Goal: Task Accomplishment & Management: Use online tool/utility

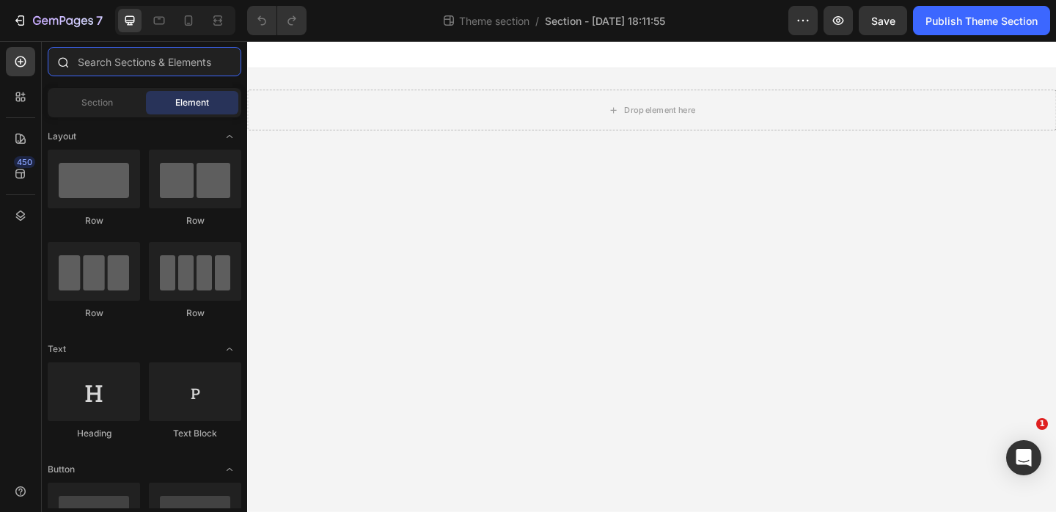
click at [150, 54] on input "text" at bounding box center [145, 61] width 194 height 29
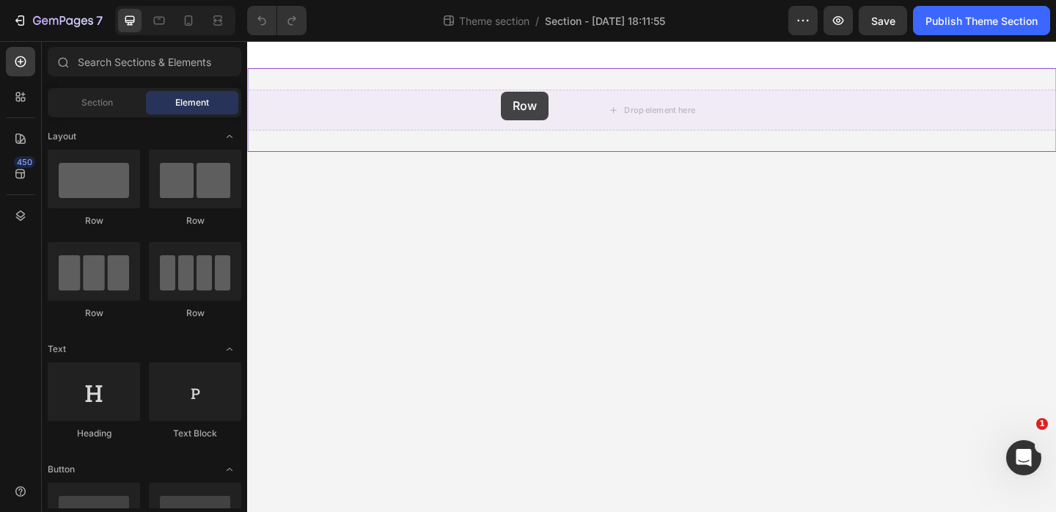
drag, startPoint x: 344, startPoint y: 224, endPoint x: 523, endPoint y: 96, distance: 220.1
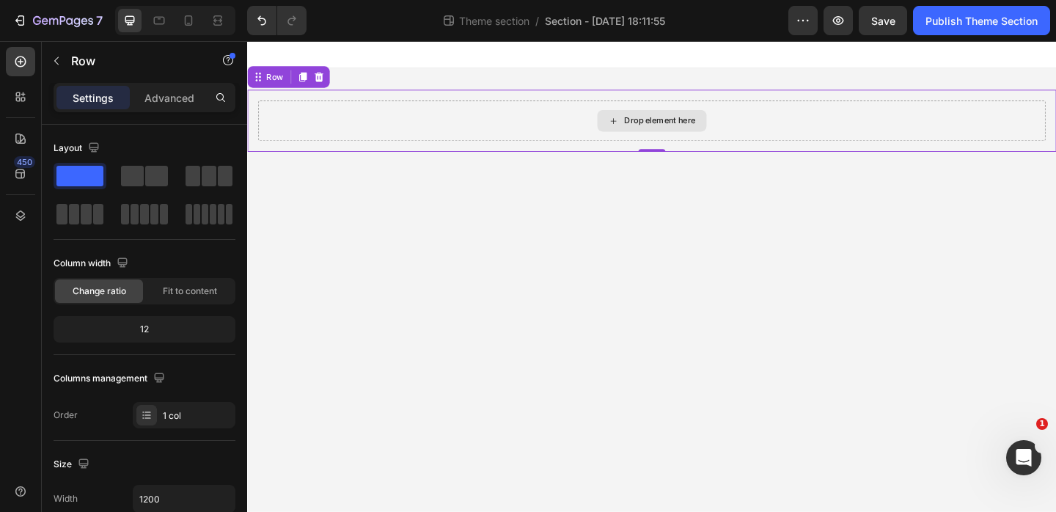
click at [657, 127] on div "Drop element here" at bounding box center [696, 128] width 78 height 12
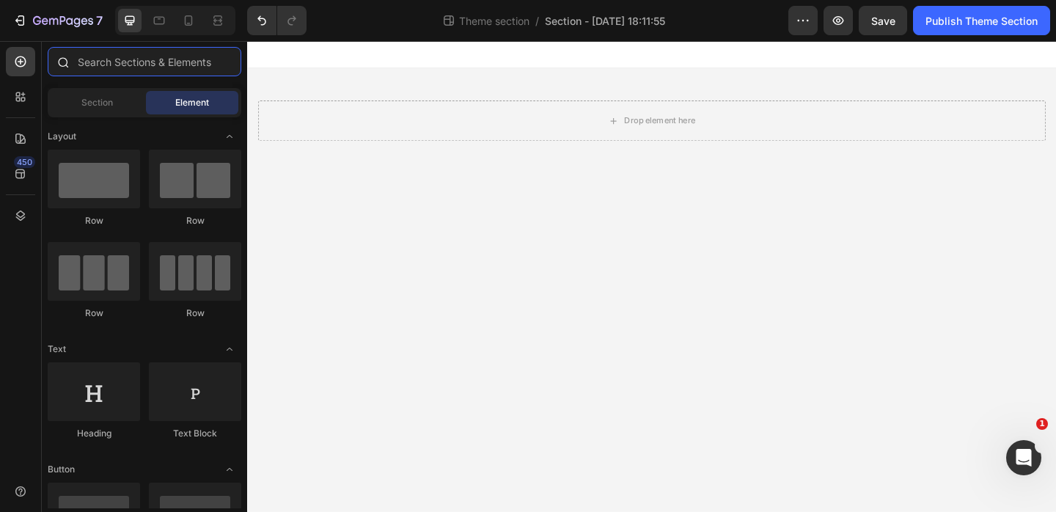
click at [107, 59] on input "text" at bounding box center [145, 61] width 194 height 29
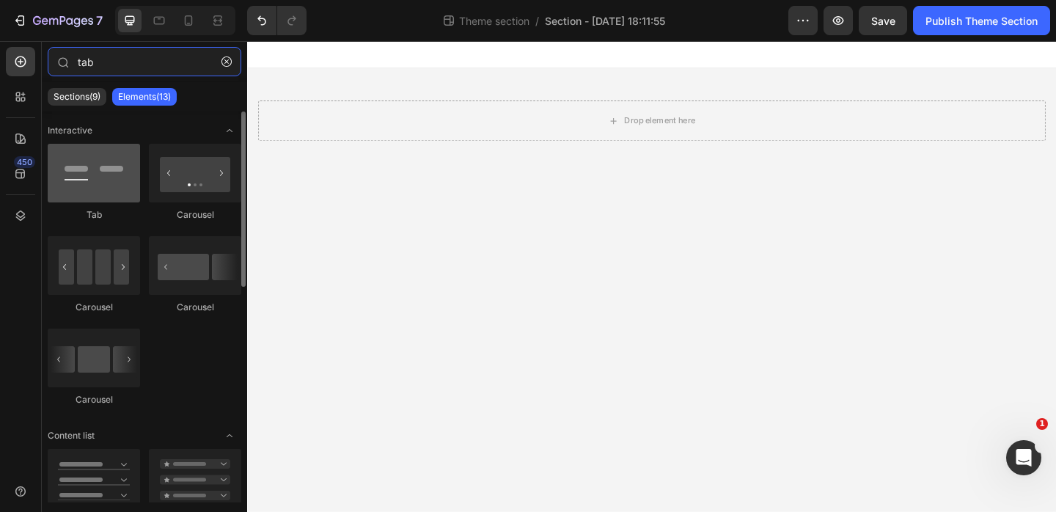
type input "tab"
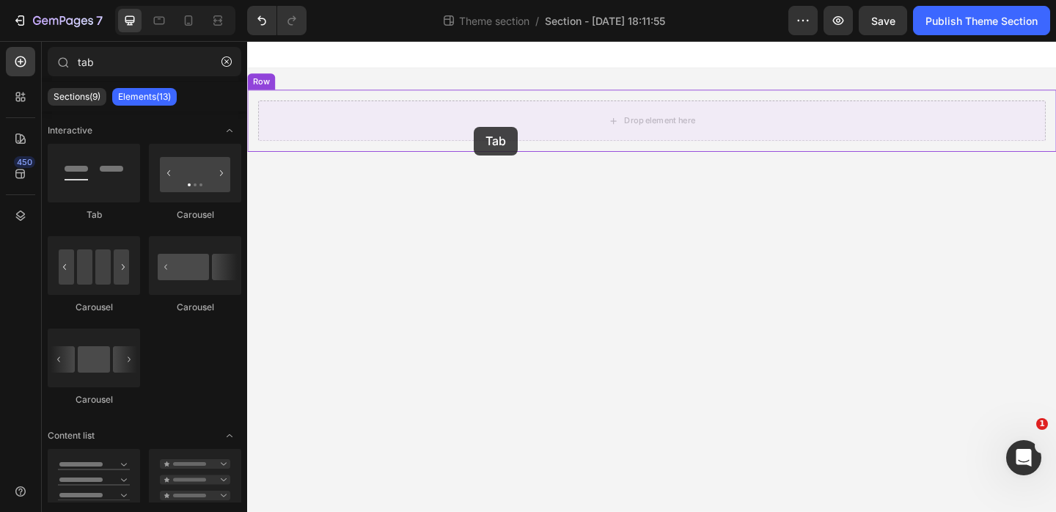
drag, startPoint x: 353, startPoint y: 228, endPoint x: 493, endPoint y: 132, distance: 170.4
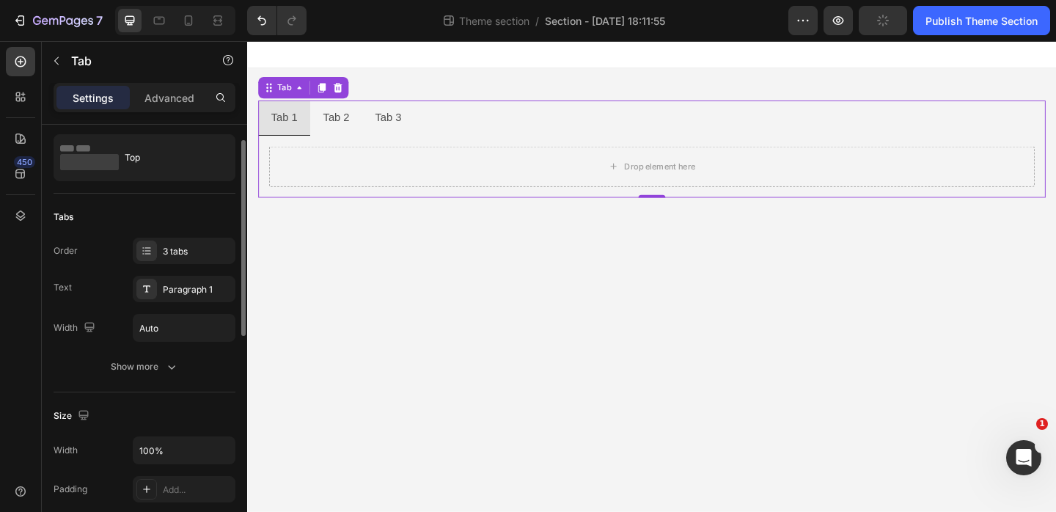
scroll to position [40, 0]
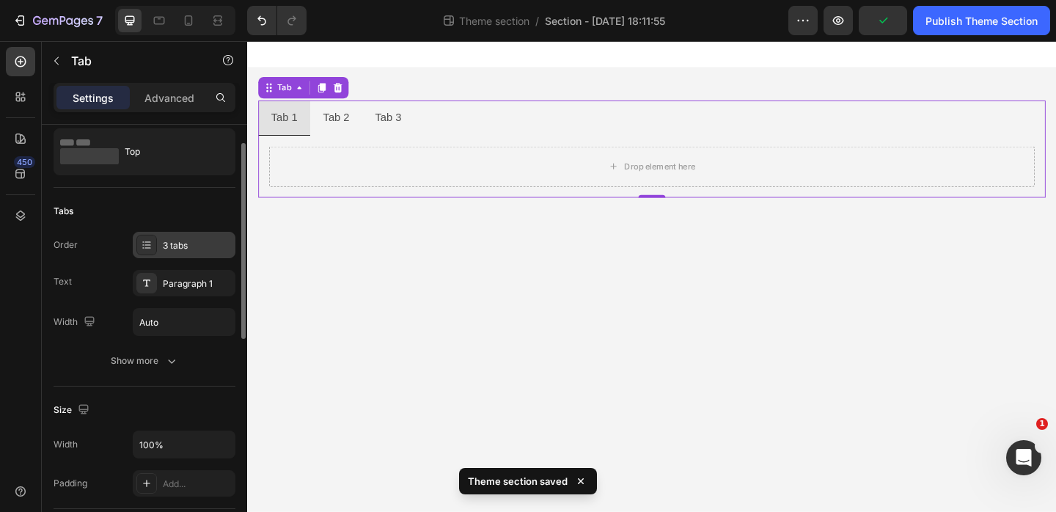
click at [157, 244] on div "3 tabs" at bounding box center [184, 245] width 103 height 26
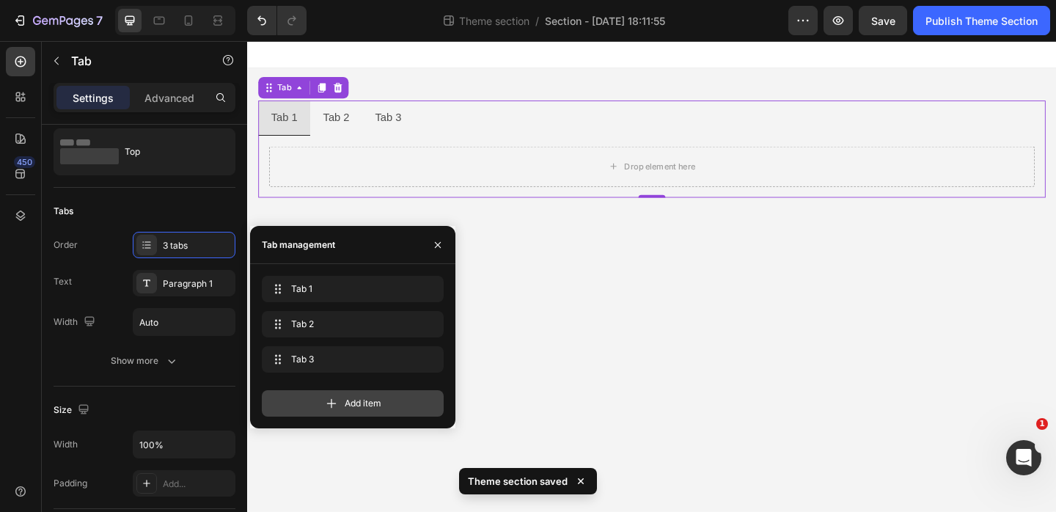
click at [355, 411] on div "Add item" at bounding box center [353, 403] width 182 height 26
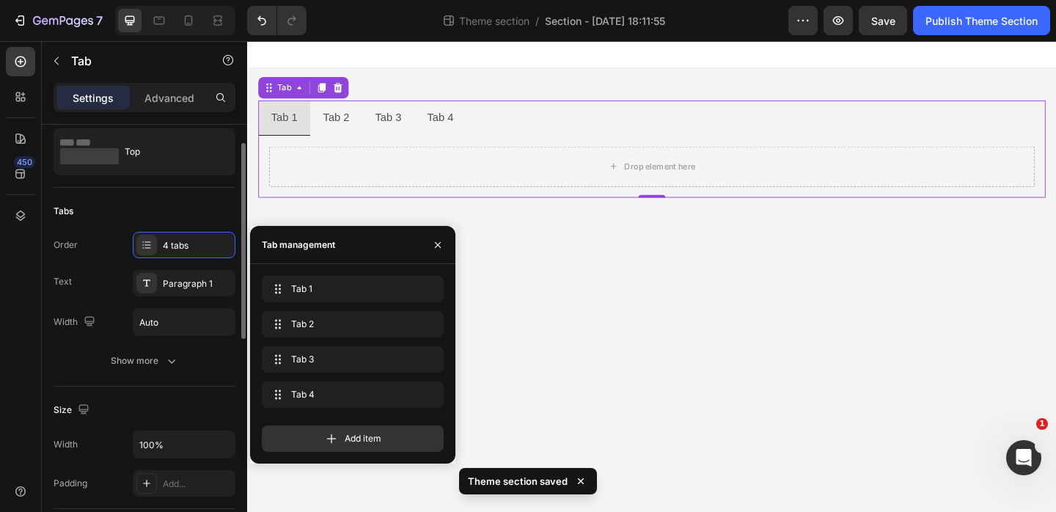
click at [98, 254] on div "Order 4 tabs" at bounding box center [145, 245] width 182 height 26
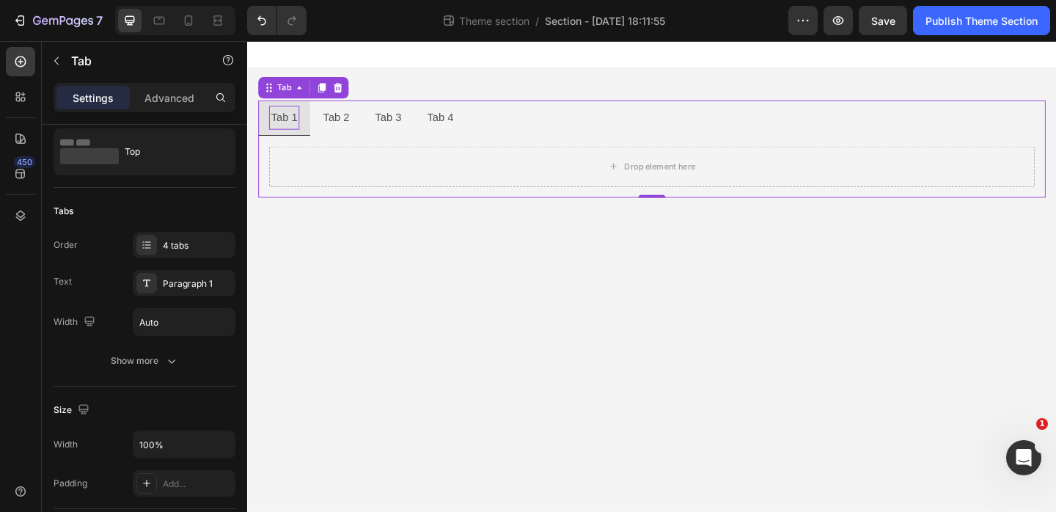
click at [288, 130] on div "Tab 1" at bounding box center [286, 124] width 33 height 26
click at [284, 128] on p "Tab 1" at bounding box center [287, 124] width 29 height 21
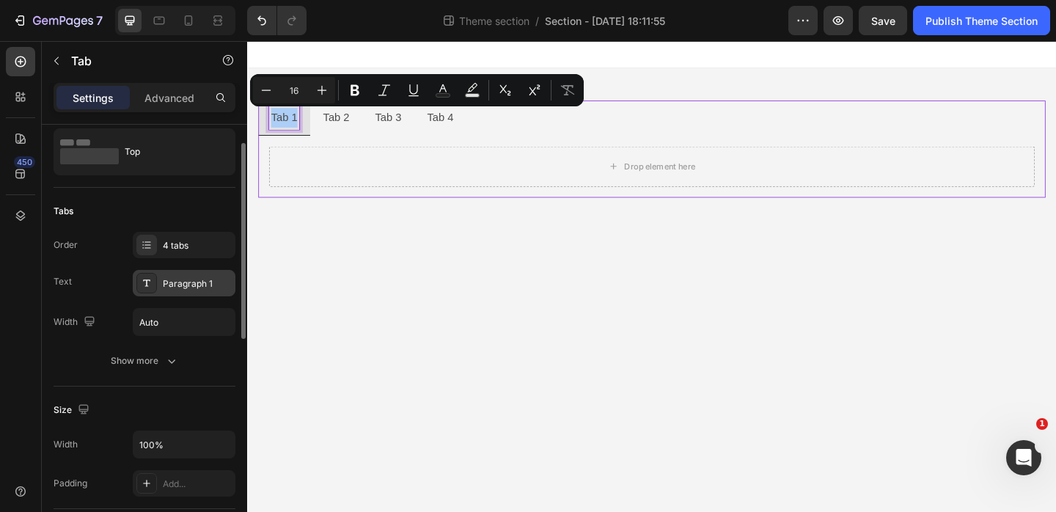
click at [191, 282] on div "Paragraph 1" at bounding box center [197, 283] width 69 height 13
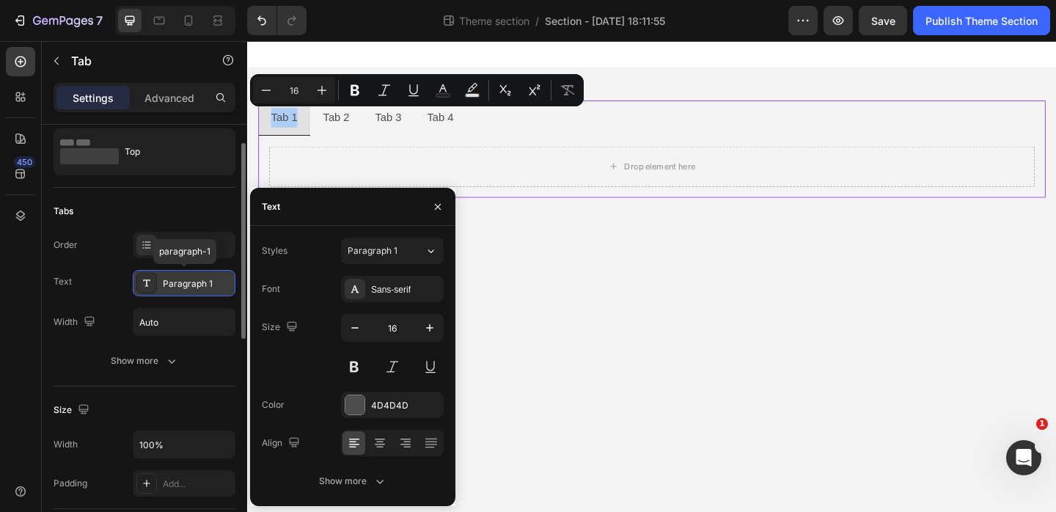
click at [191, 282] on div "Paragraph 1" at bounding box center [197, 283] width 69 height 13
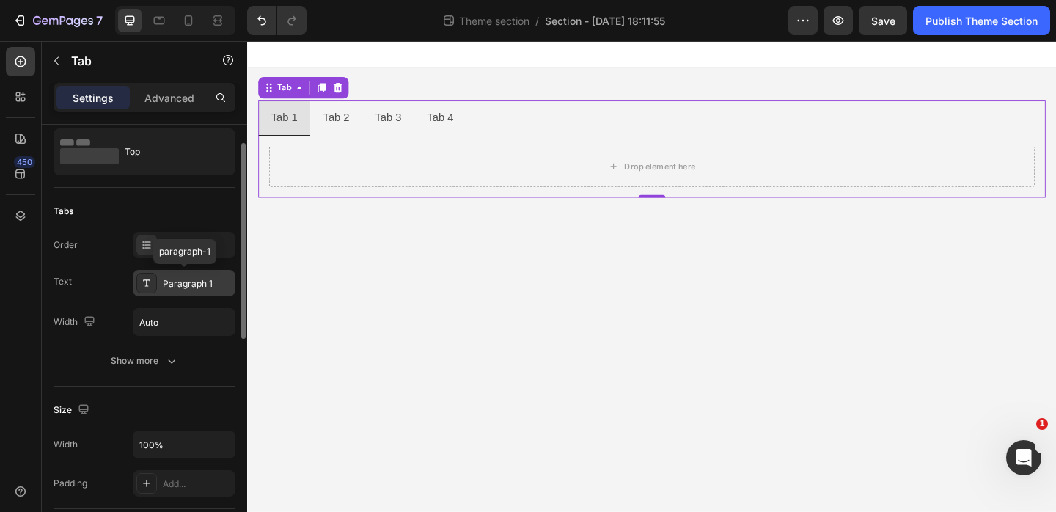
click at [191, 282] on div "Paragraph 1" at bounding box center [197, 283] width 69 height 13
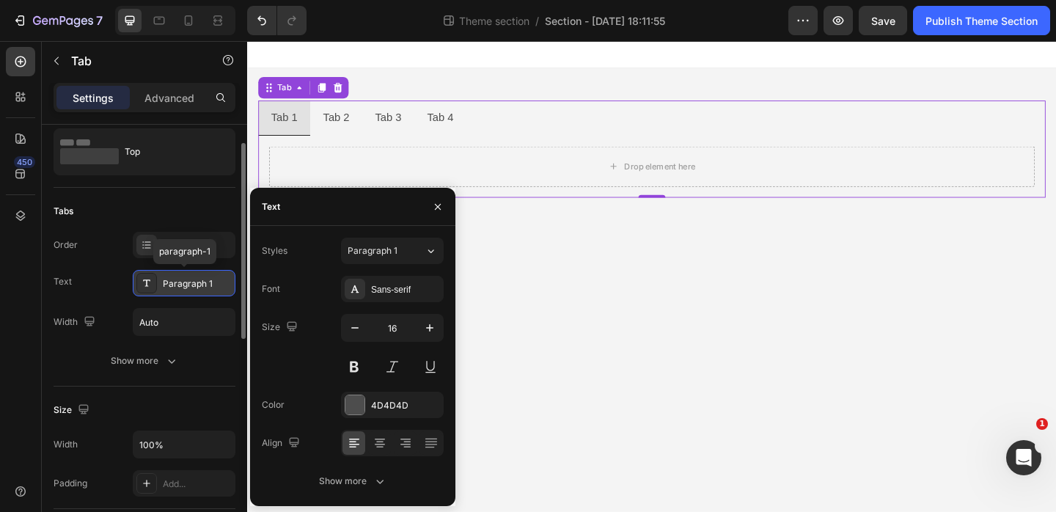
click at [191, 282] on div "Paragraph 1" at bounding box center [197, 283] width 69 height 13
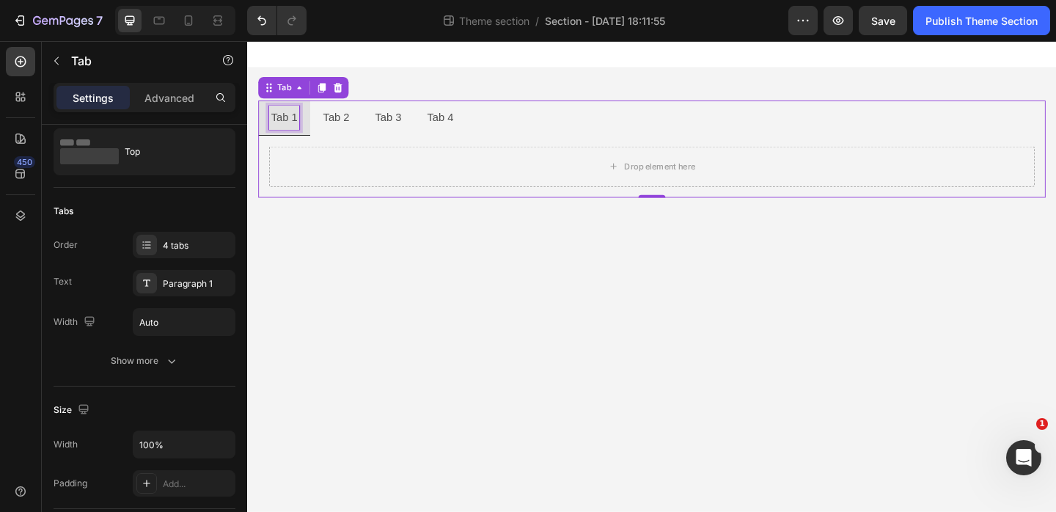
click at [286, 125] on p "Tab 1" at bounding box center [287, 124] width 29 height 21
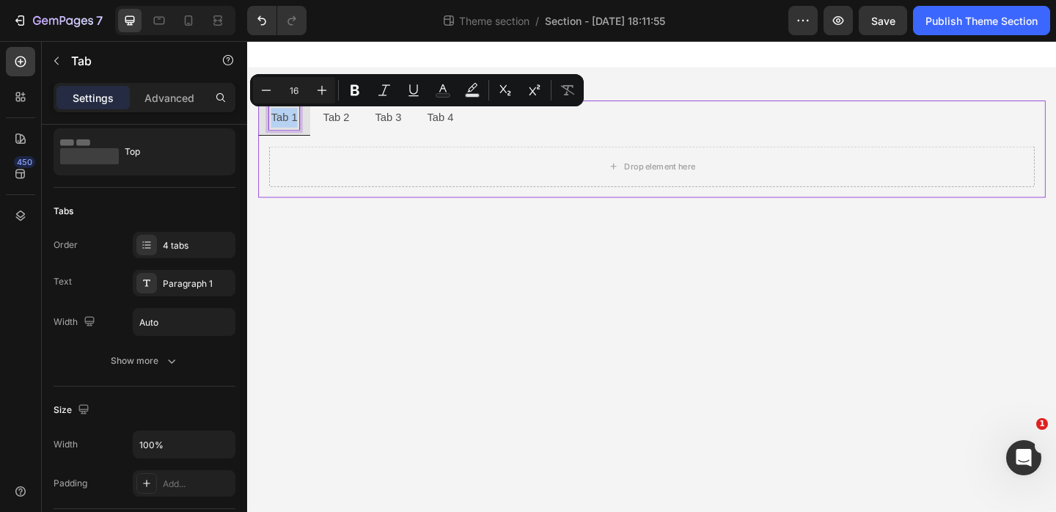
type input "18"
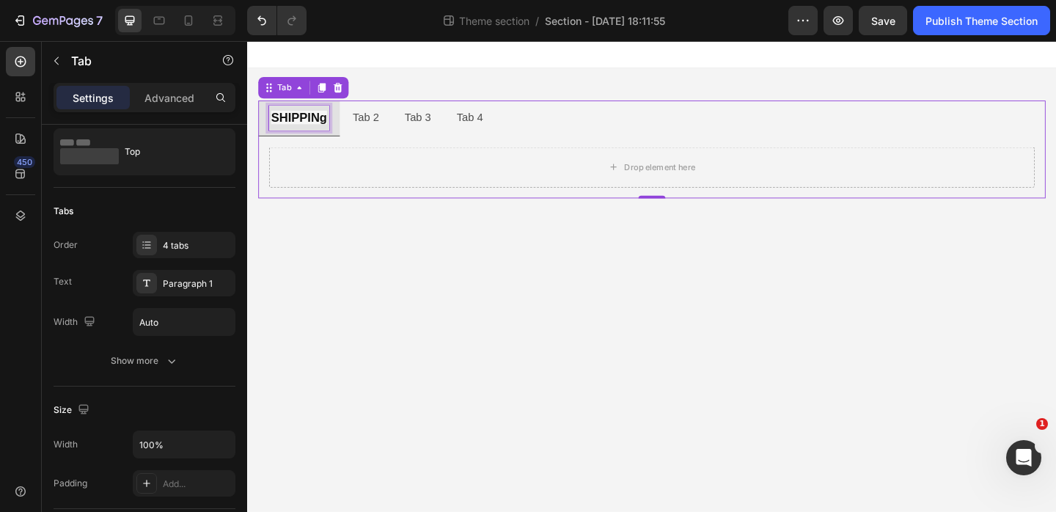
click at [286, 125] on strong "SHIPPINg" at bounding box center [303, 124] width 61 height 15
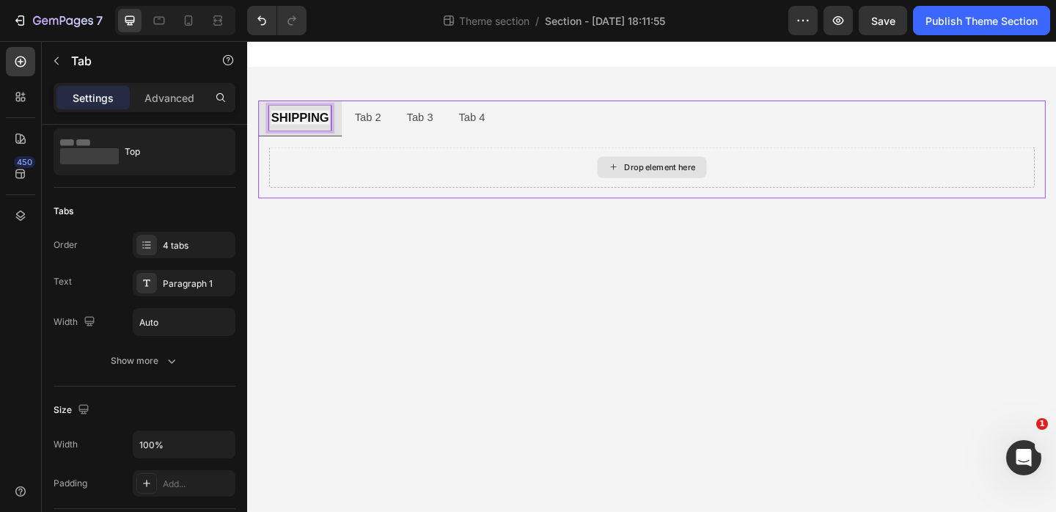
click at [363, 158] on div "Drop element here" at bounding box center [686, 178] width 833 height 44
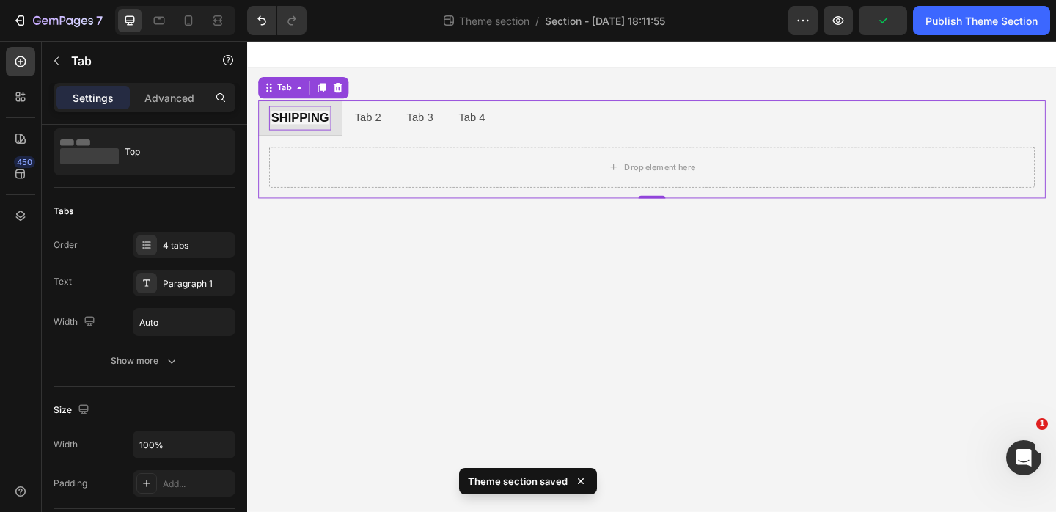
click at [312, 131] on p "SHIPPING" at bounding box center [304, 125] width 63 height 22
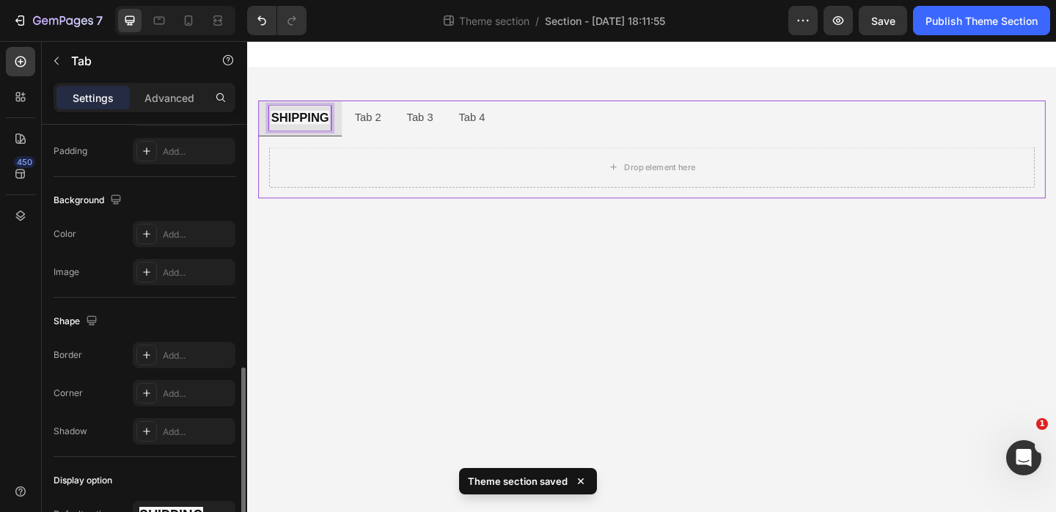
scroll to position [509, 0]
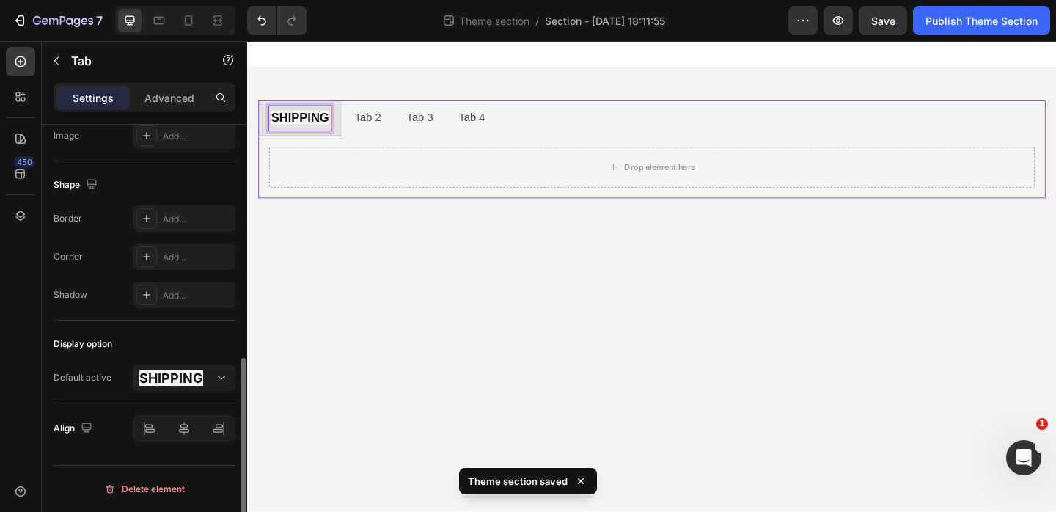
click at [177, 382] on strong "SHIPPING" at bounding box center [171, 377] width 64 height 15
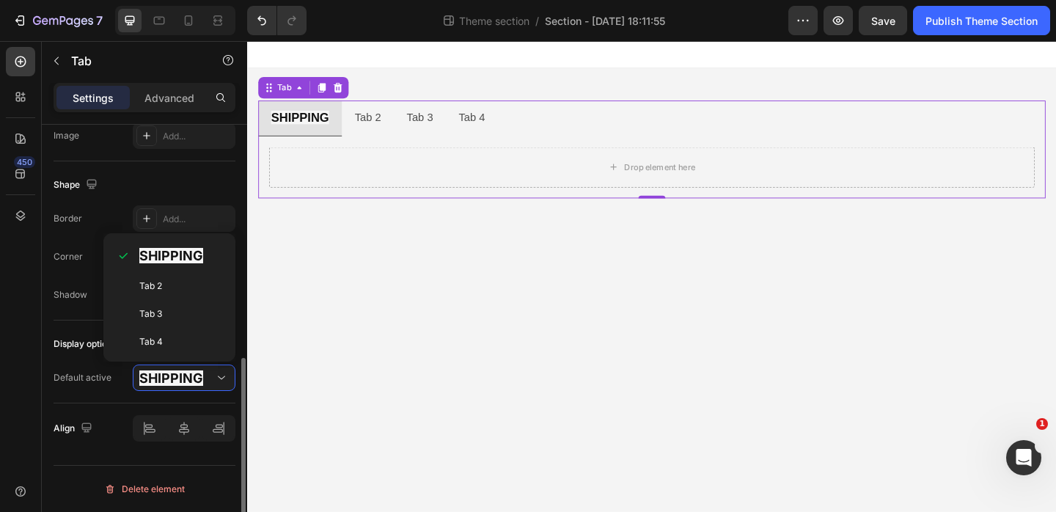
click at [177, 382] on strong "SHIPPING" at bounding box center [171, 377] width 64 height 15
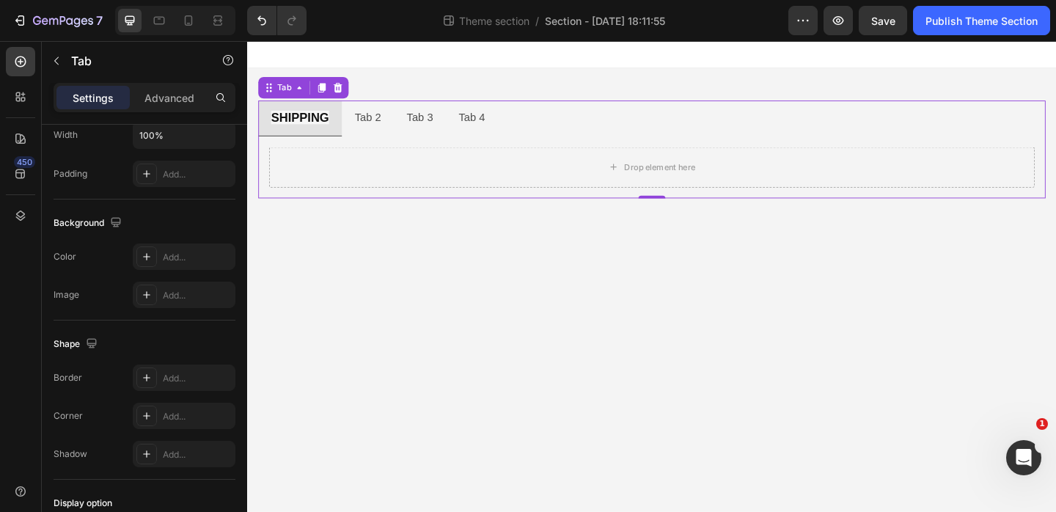
scroll to position [0, 0]
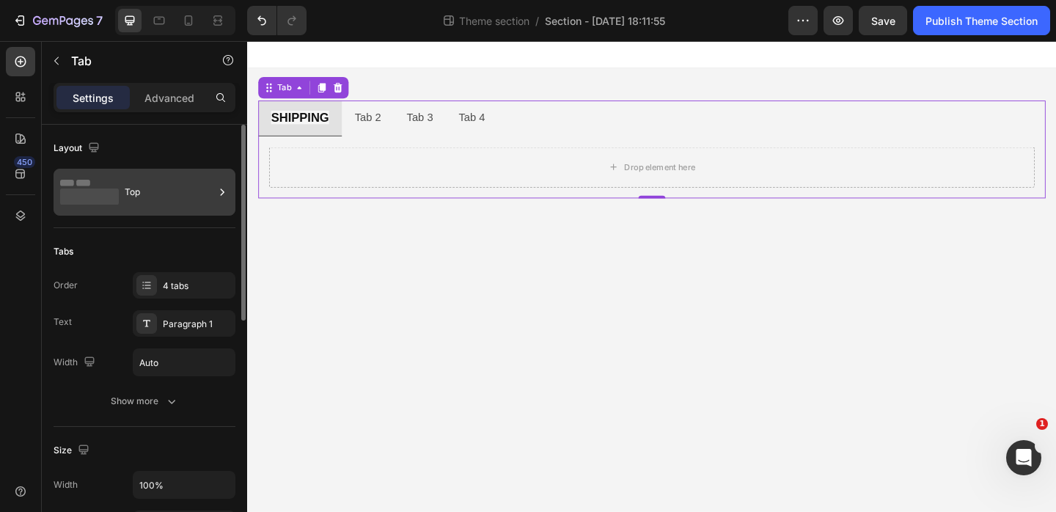
click at [128, 194] on div "Top" at bounding box center [169, 192] width 89 height 34
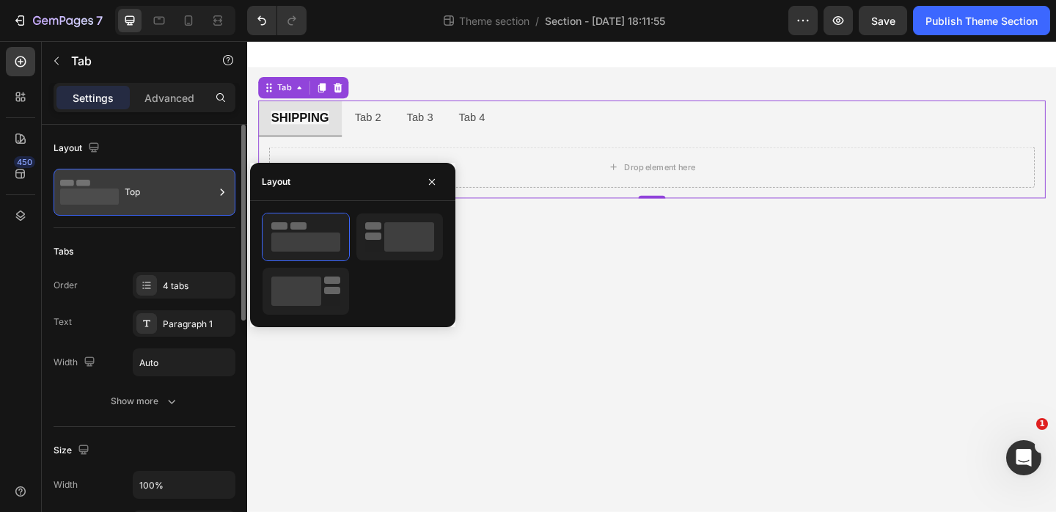
click at [128, 194] on div "Top" at bounding box center [169, 192] width 89 height 34
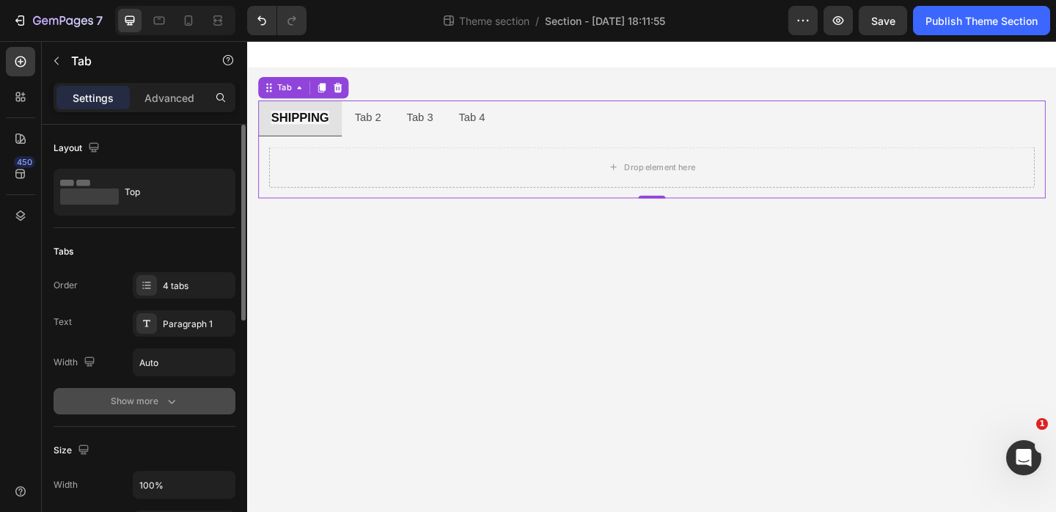
click at [155, 408] on div "Show more" at bounding box center [145, 401] width 68 height 15
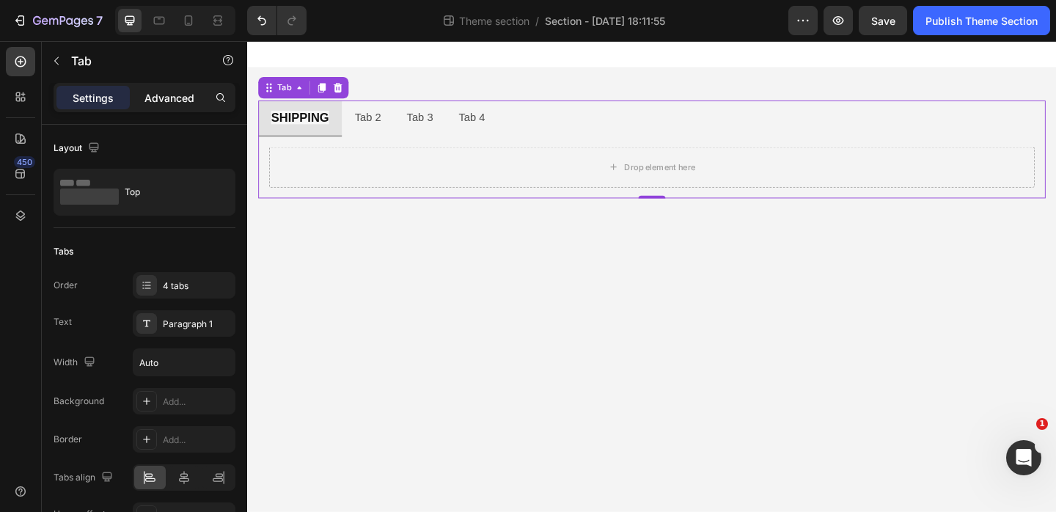
click at [152, 96] on p "Advanced" at bounding box center [169, 97] width 50 height 15
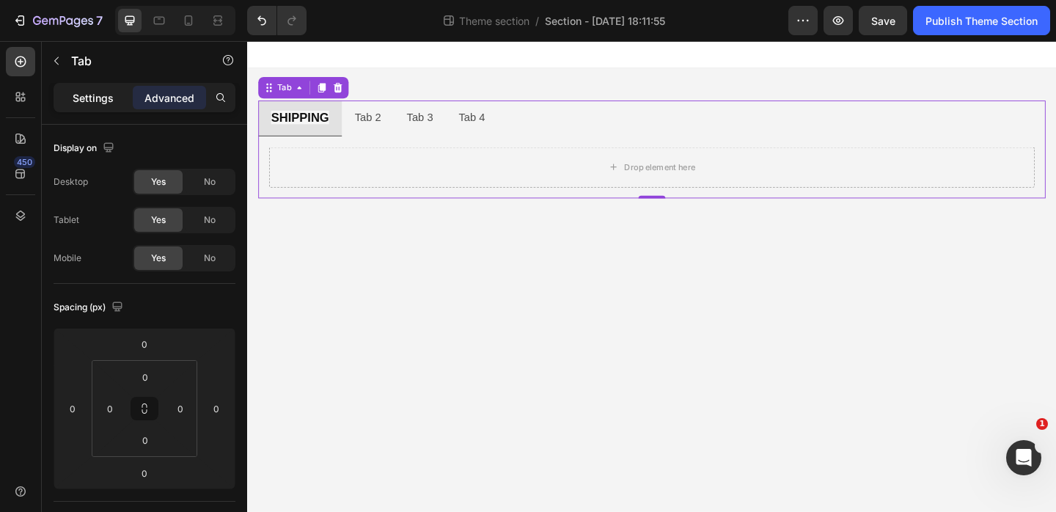
click at [104, 96] on p "Settings" at bounding box center [93, 97] width 41 height 15
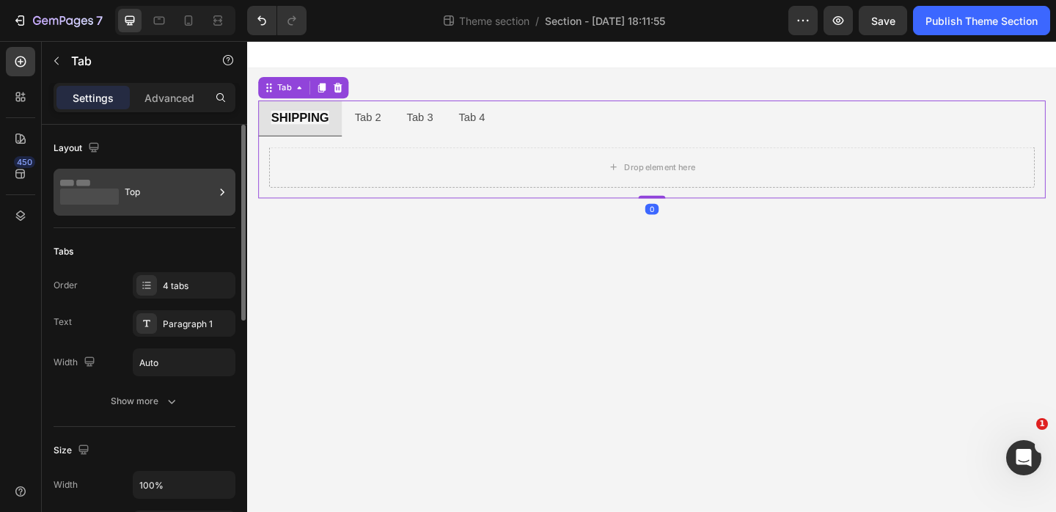
click at [132, 207] on div "Top" at bounding box center [169, 192] width 89 height 34
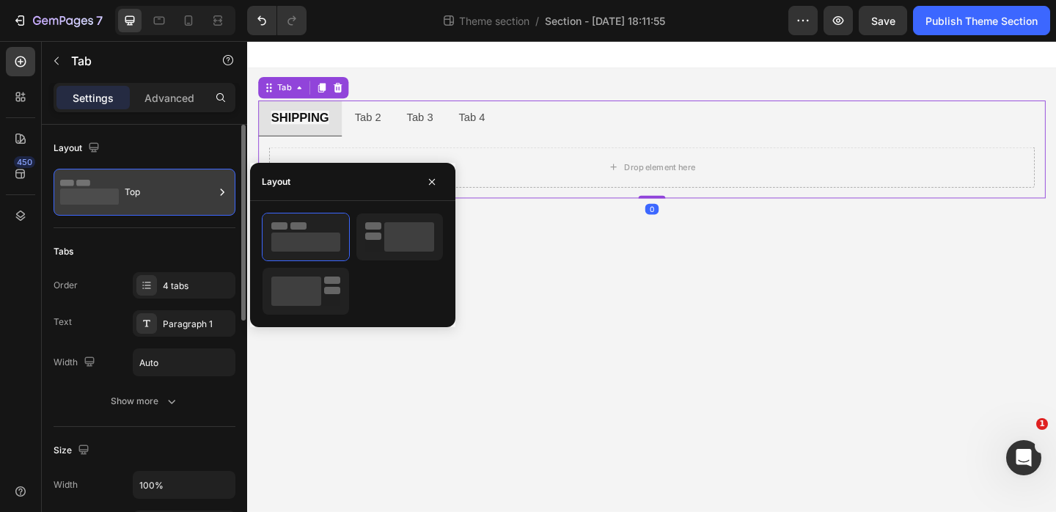
click at [132, 207] on div "Top" at bounding box center [169, 192] width 89 height 34
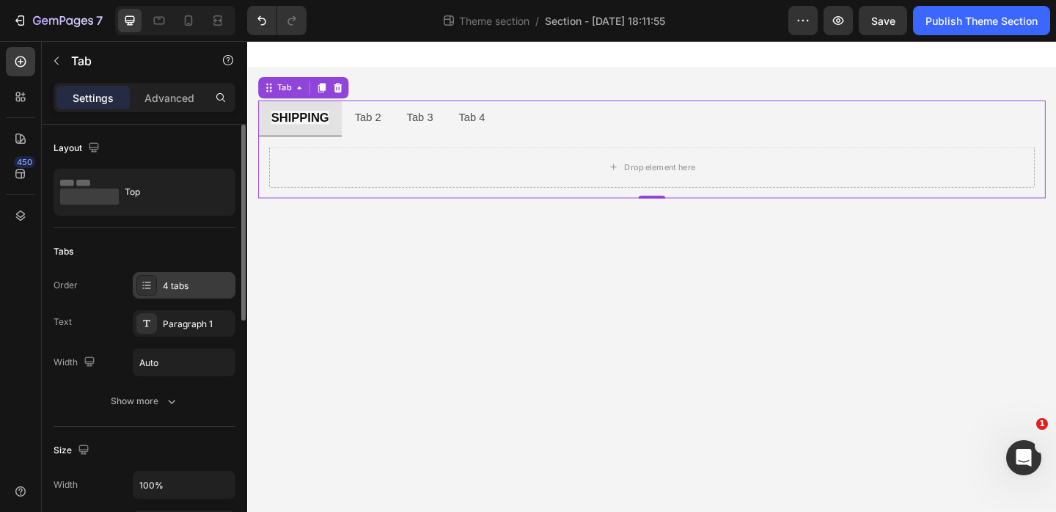
click at [192, 290] on div "4 tabs" at bounding box center [197, 285] width 69 height 13
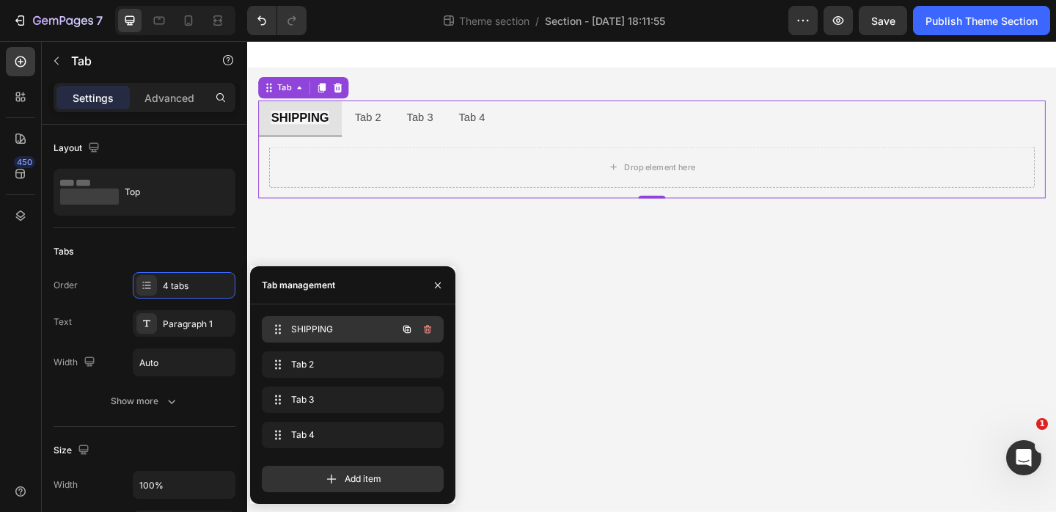
click at [316, 325] on span "SHIPPING" at bounding box center [332, 329] width 83 height 13
click at [303, 335] on span "SHIPPING" at bounding box center [332, 329] width 83 height 13
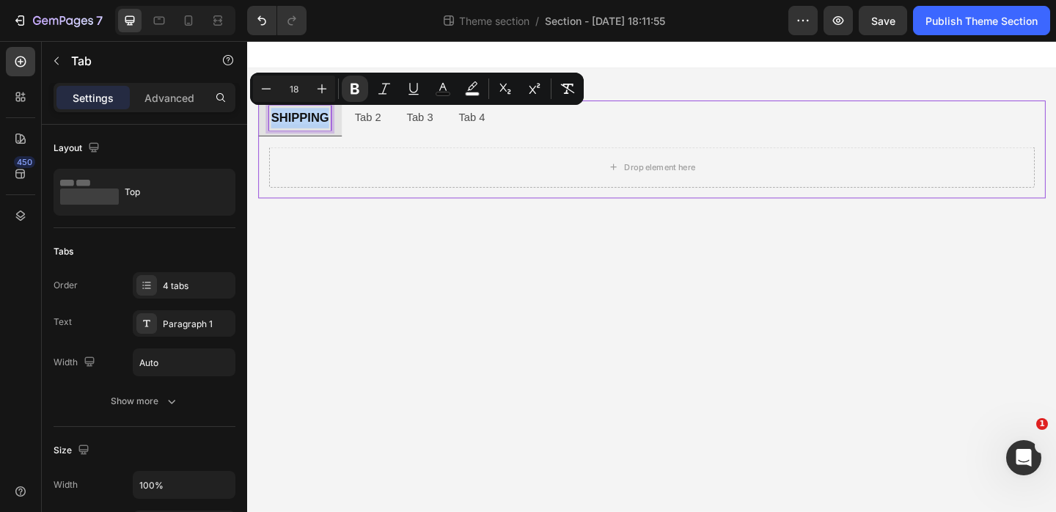
click at [326, 125] on strong "SHIPPING" at bounding box center [304, 124] width 63 height 15
click at [368, 255] on body "SHIPPING Tab 2 Tab 3 Tab 4 Drop element here Tab 0 Row Root Drag & drop element…" at bounding box center [687, 297] width 880 height 512
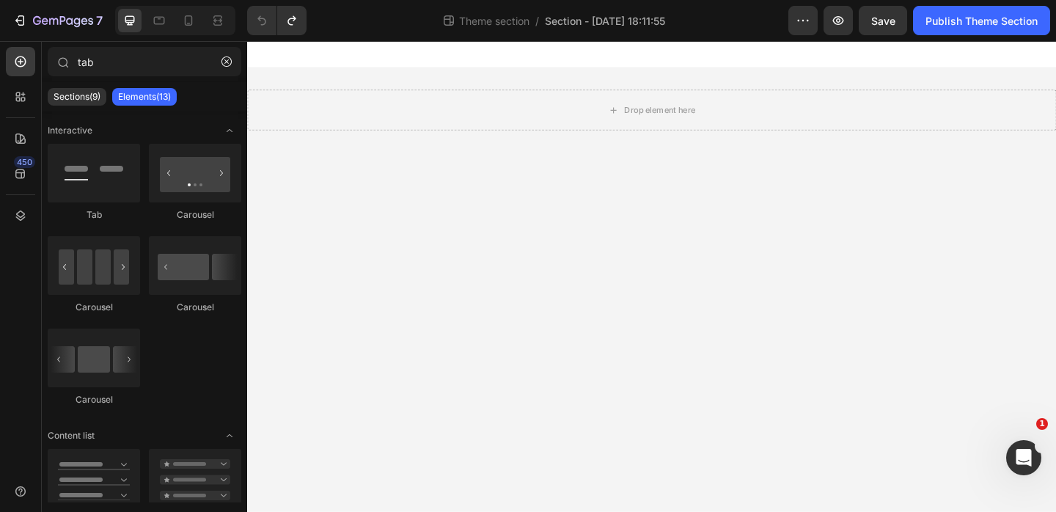
click at [336, 163] on body "Drop element here Root Drag & drop element from sidebar or Explore Library Add …" at bounding box center [687, 297] width 880 height 512
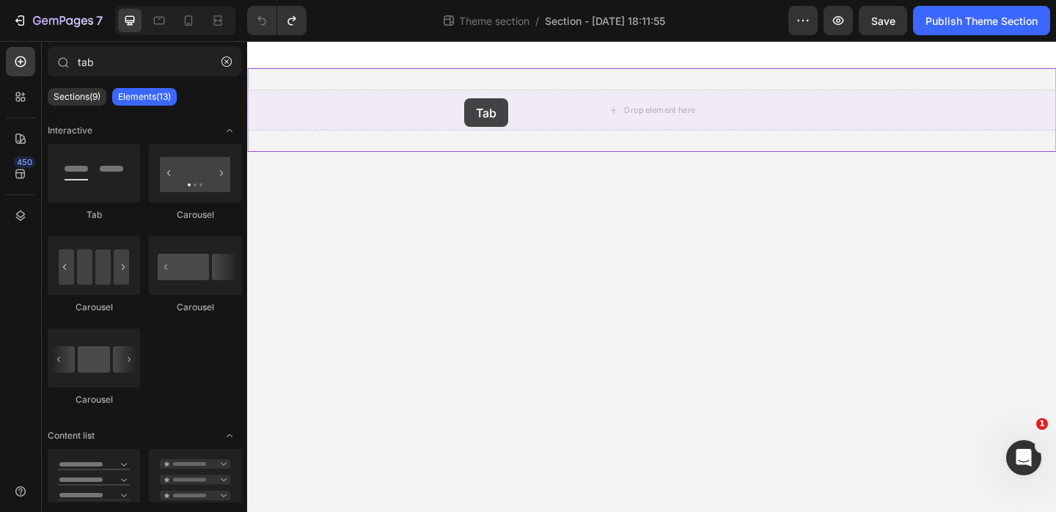
drag, startPoint x: 358, startPoint y: 221, endPoint x: 483, endPoint y: 103, distance: 172.2
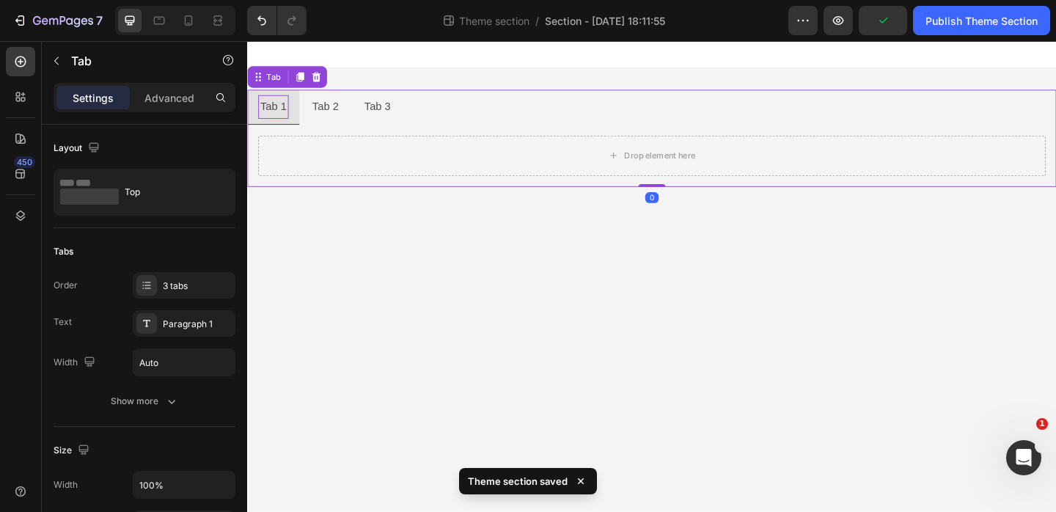
click at [270, 112] on div "Tab 1" at bounding box center [275, 113] width 33 height 26
click at [270, 112] on p "Tab 1" at bounding box center [275, 112] width 29 height 21
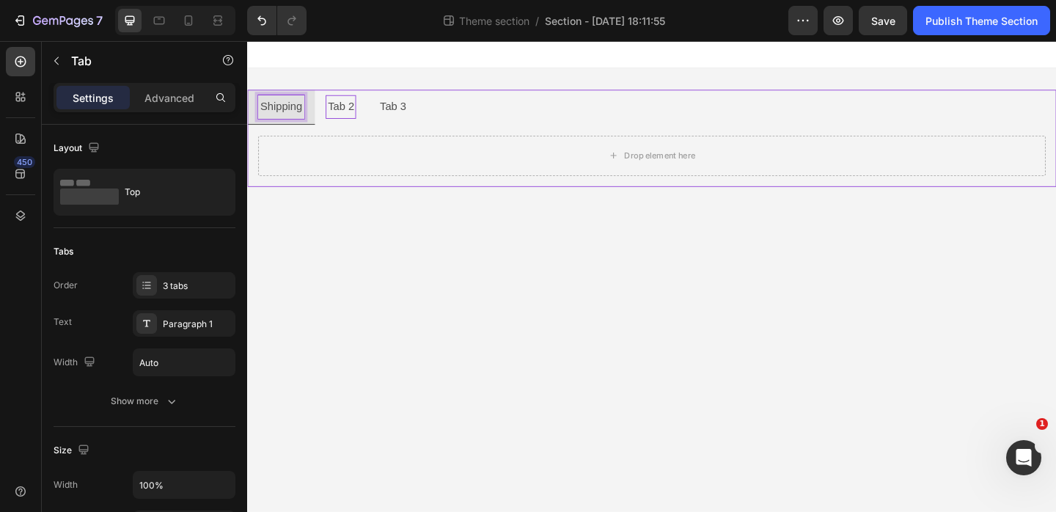
click at [345, 111] on p "Tab 2" at bounding box center [348, 112] width 29 height 21
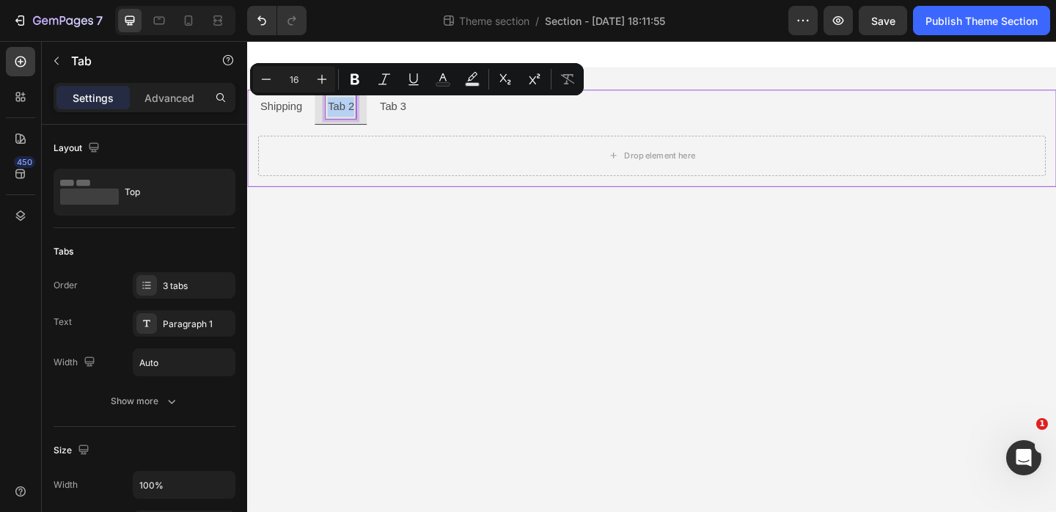
click at [581, 189] on div "Drop element here" at bounding box center [687, 165] width 880 height 67
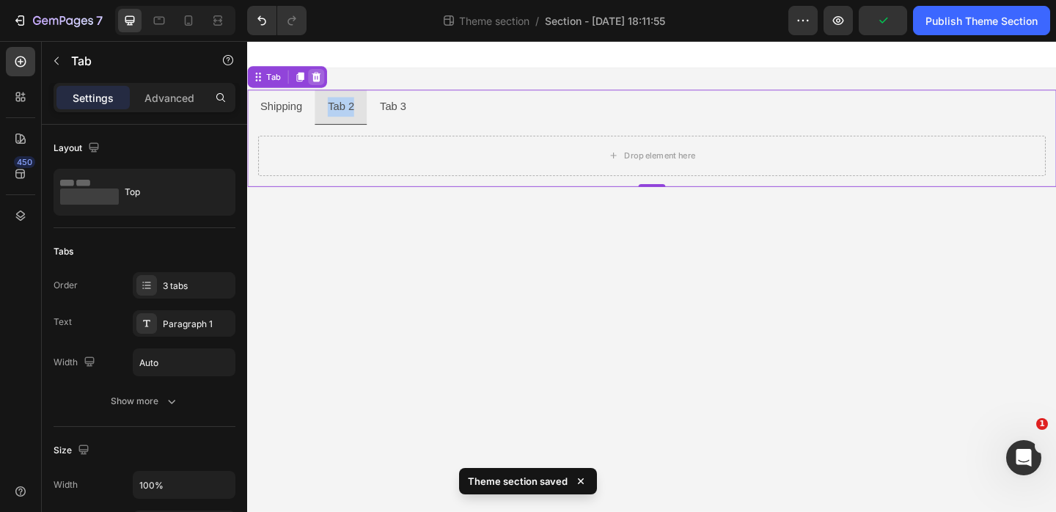
click at [325, 81] on icon at bounding box center [322, 80] width 10 height 10
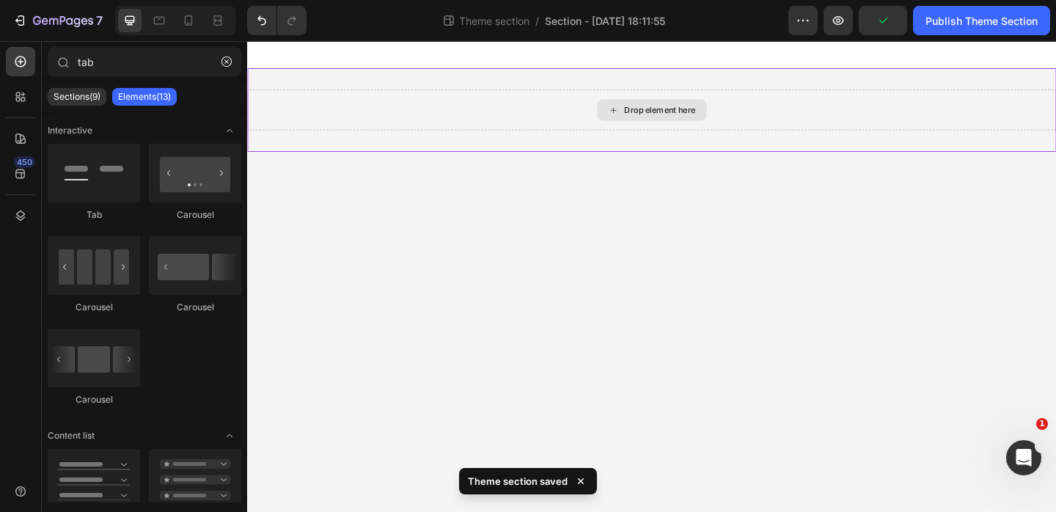
click at [486, 120] on div "Drop element here" at bounding box center [687, 116] width 880 height 44
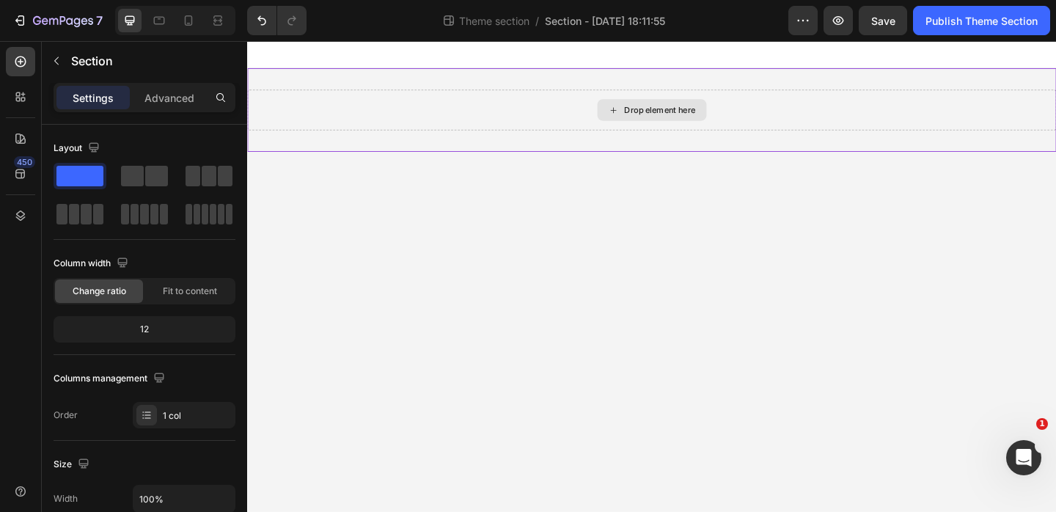
click at [655, 115] on div "Drop element here" at bounding box center [686, 115] width 119 height 23
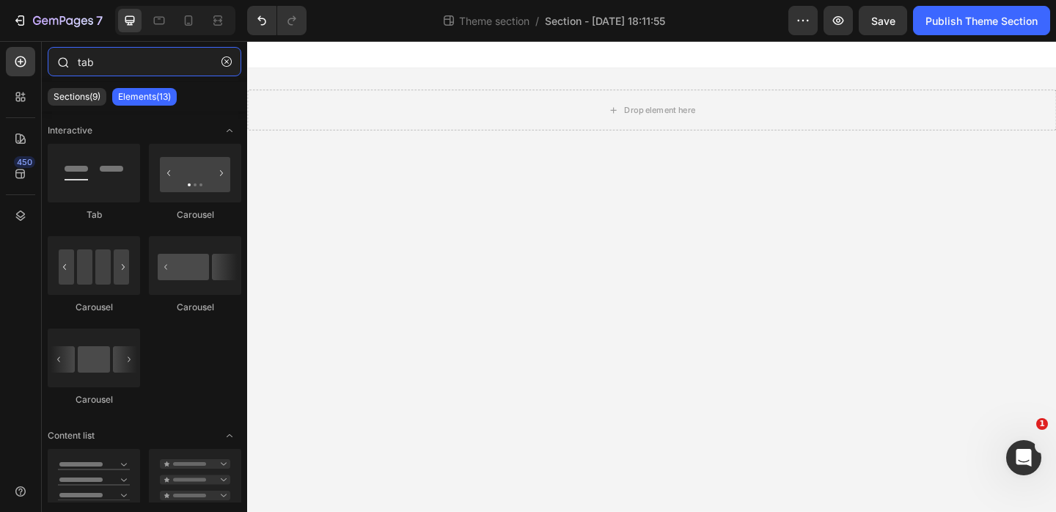
click at [107, 61] on input "tab" at bounding box center [145, 61] width 194 height 29
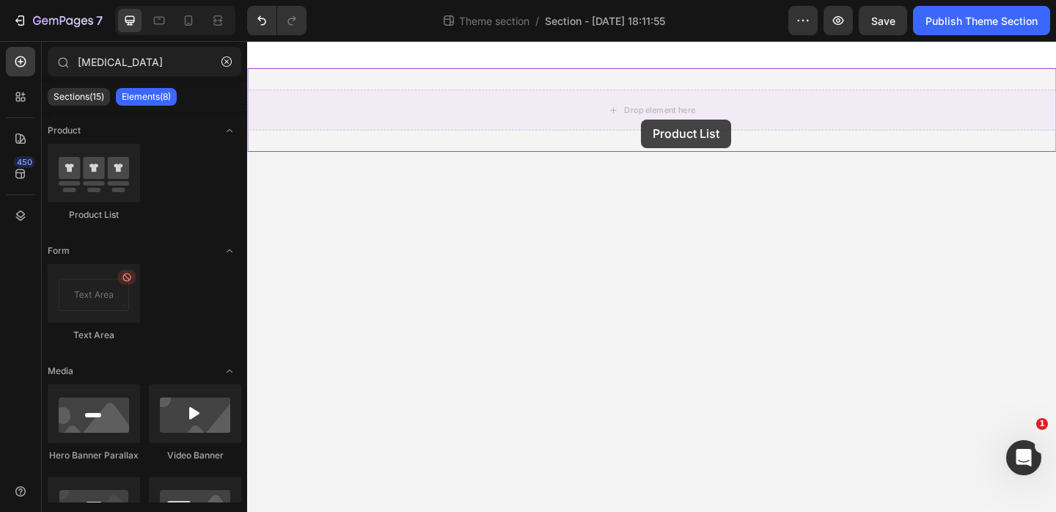
drag, startPoint x: 341, startPoint y: 221, endPoint x: 675, endPoint y: 124, distance: 348.0
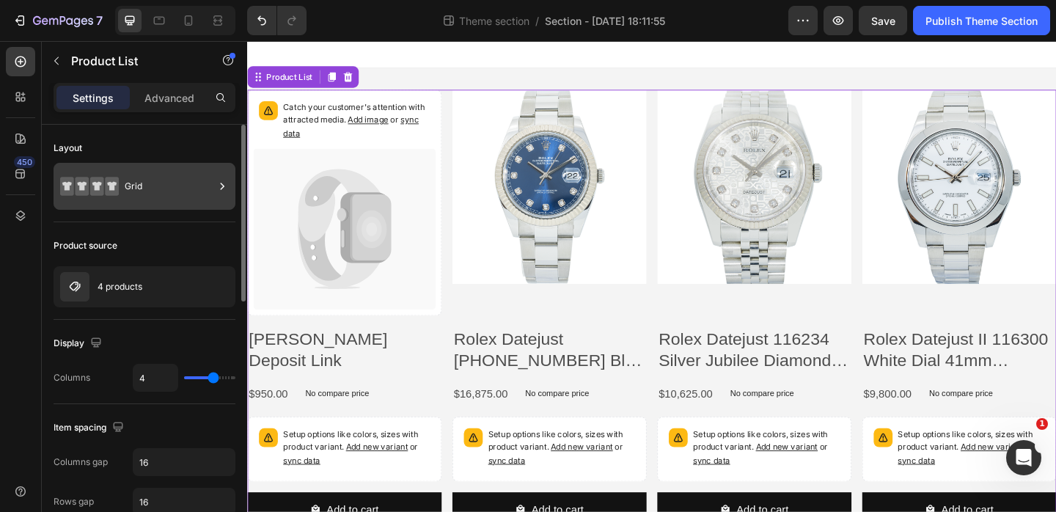
click at [146, 192] on div "Grid" at bounding box center [169, 186] width 89 height 34
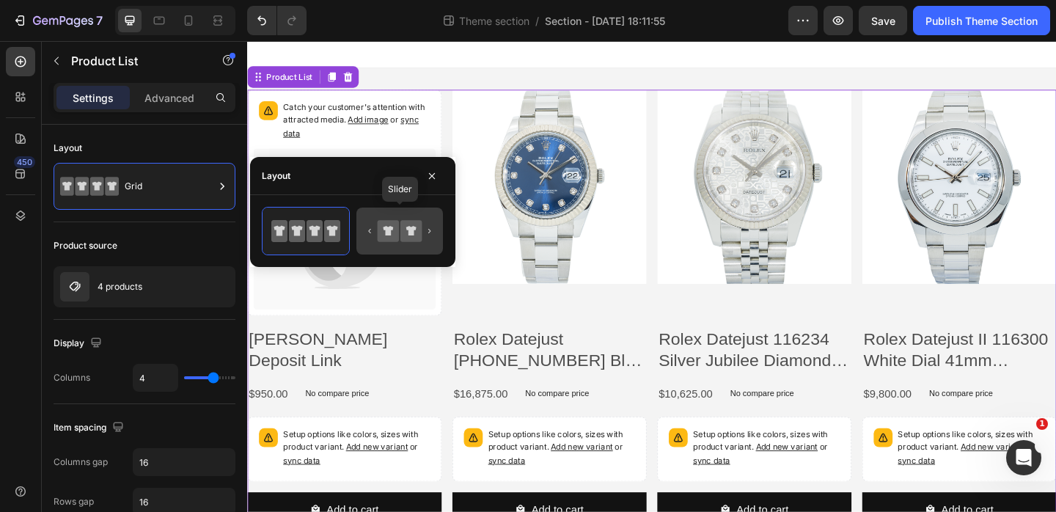
click at [427, 238] on icon at bounding box center [399, 230] width 69 height 29
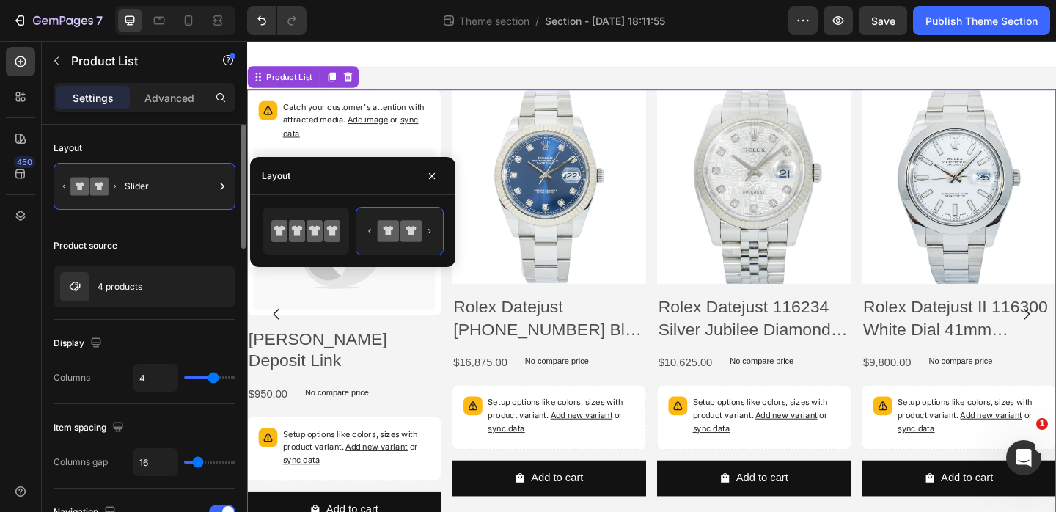
click at [168, 238] on div "Product source" at bounding box center [145, 245] width 182 height 23
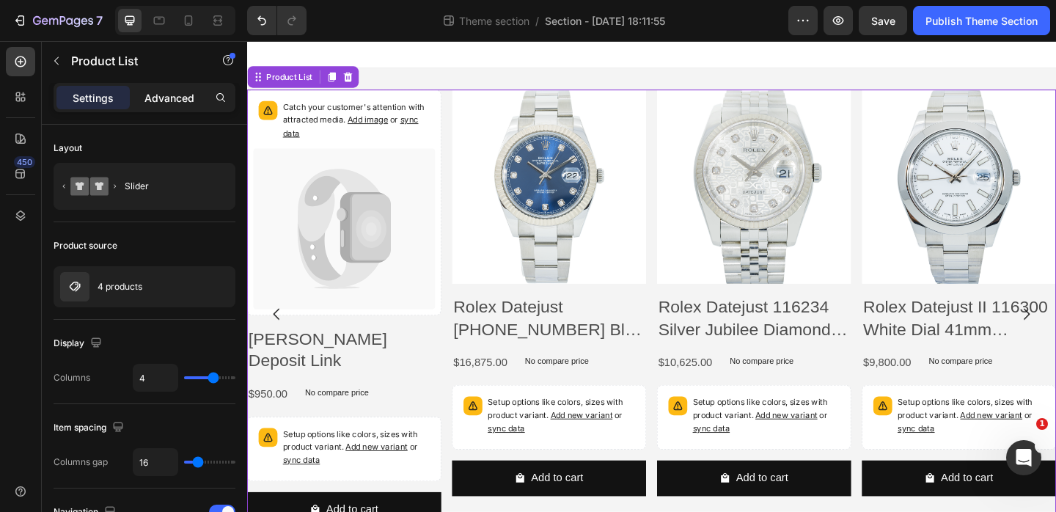
click at [169, 100] on p "Advanced" at bounding box center [169, 97] width 50 height 15
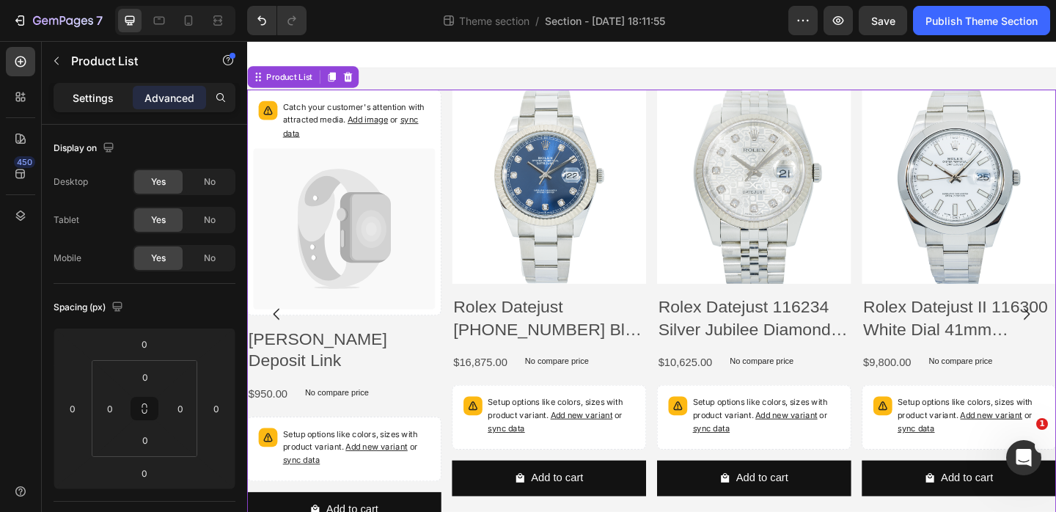
click at [99, 102] on p "Settings" at bounding box center [93, 97] width 41 height 15
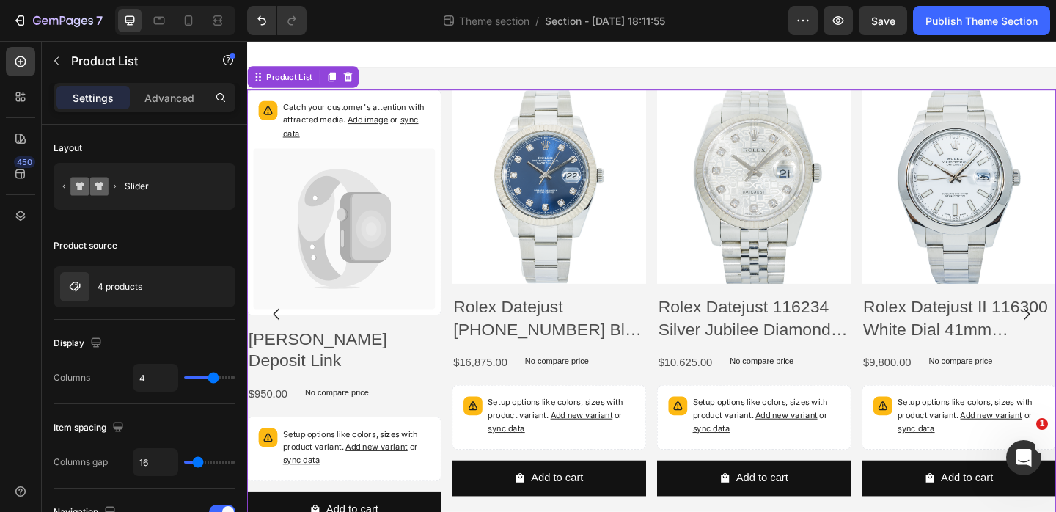
click at [461, 208] on div "Catch your customer's attention with attracted media. Add image or sync data Pr…" at bounding box center [687, 338] width 880 height 488
click at [177, 101] on p "Advanced" at bounding box center [169, 97] width 50 height 15
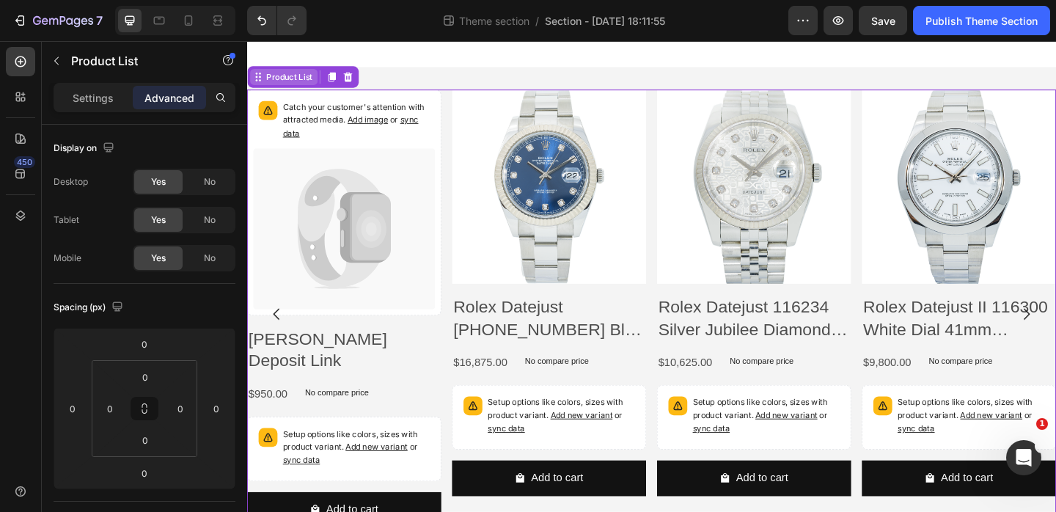
click at [276, 81] on div "Product List" at bounding box center [293, 79] width 56 height 13
click at [306, 87] on div "Product List" at bounding box center [286, 80] width 73 height 18
click at [297, 81] on div "Product List" at bounding box center [293, 79] width 56 height 13
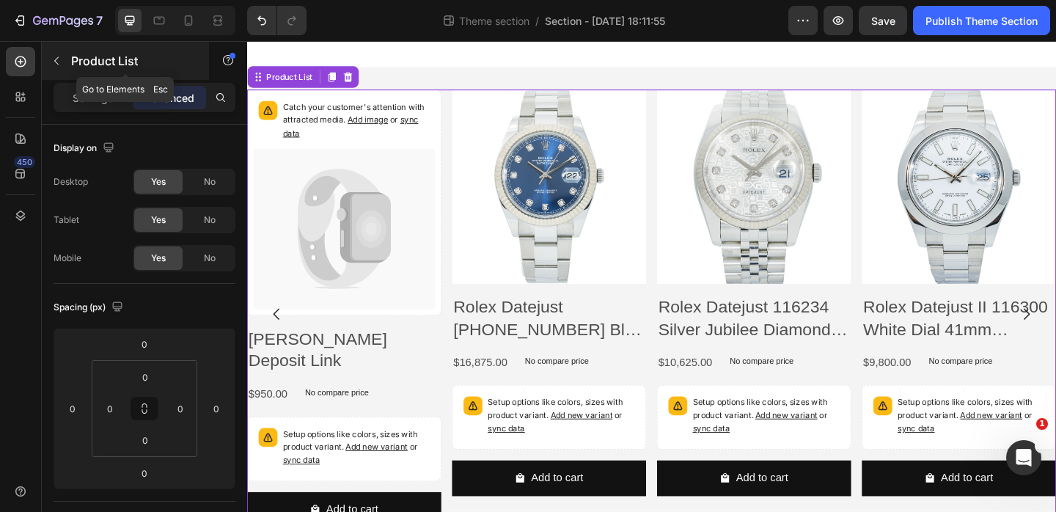
click at [62, 62] on button "button" at bounding box center [56, 60] width 23 height 23
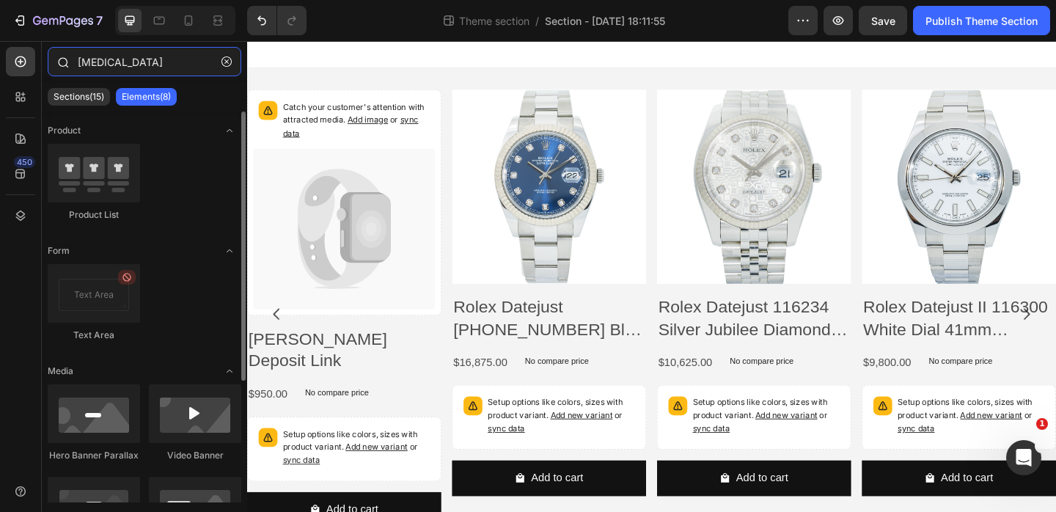
click at [111, 67] on input "[MEDICAL_DATA]" at bounding box center [145, 61] width 194 height 29
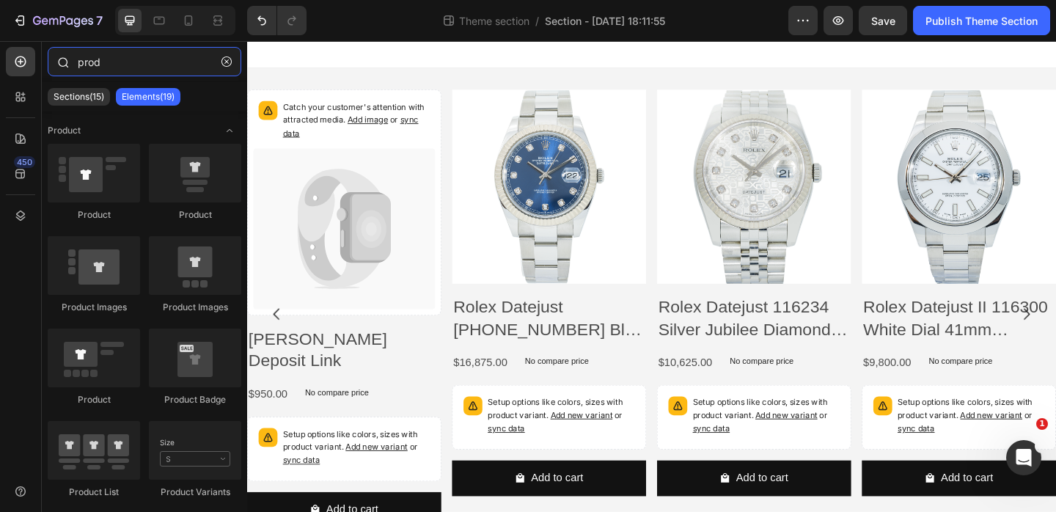
type input "produ"
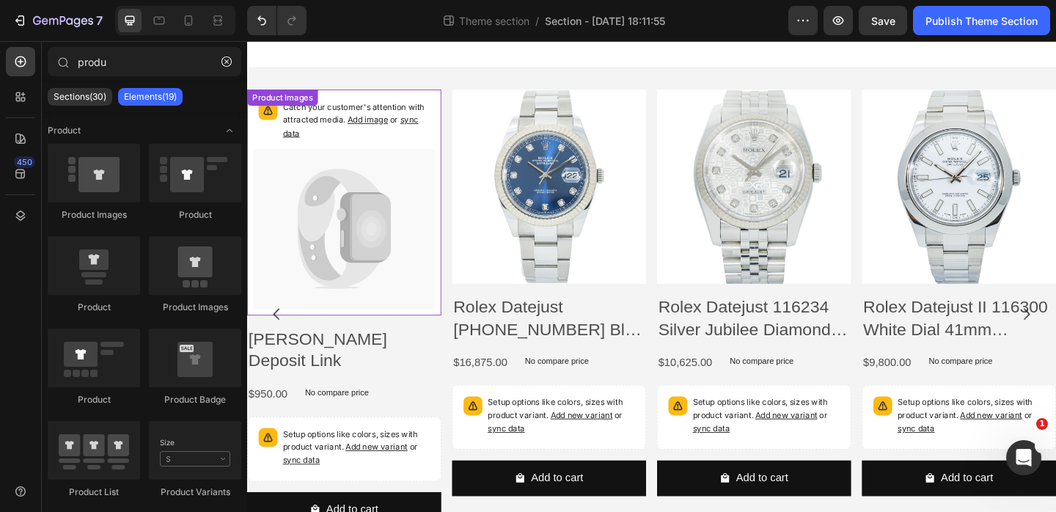
click at [395, 155] on div "Catch your customer's attention with attracted media. Add image or sync data" at bounding box center [353, 128] width 198 height 57
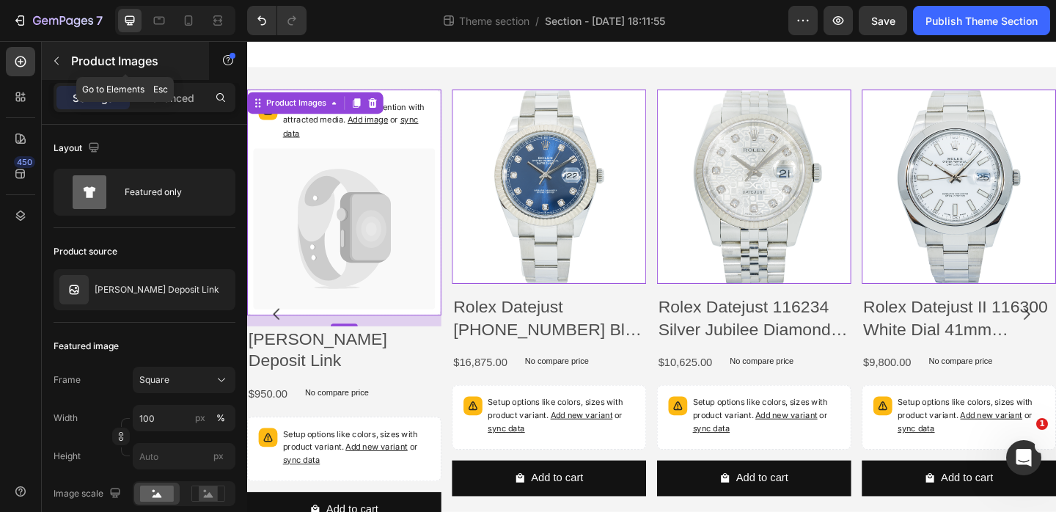
click at [54, 62] on icon "button" at bounding box center [57, 61] width 12 height 12
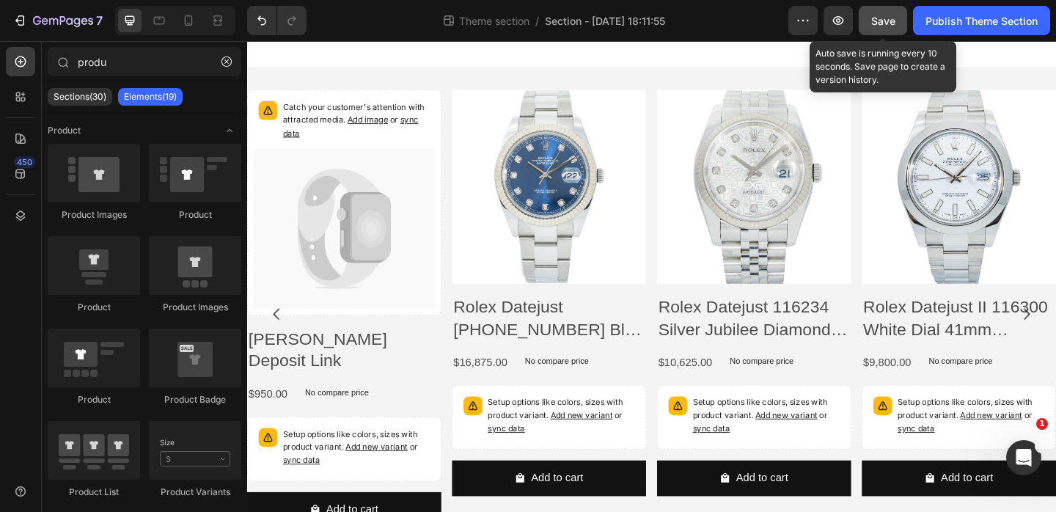
click at [880, 23] on span "Save" at bounding box center [883, 21] width 24 height 12
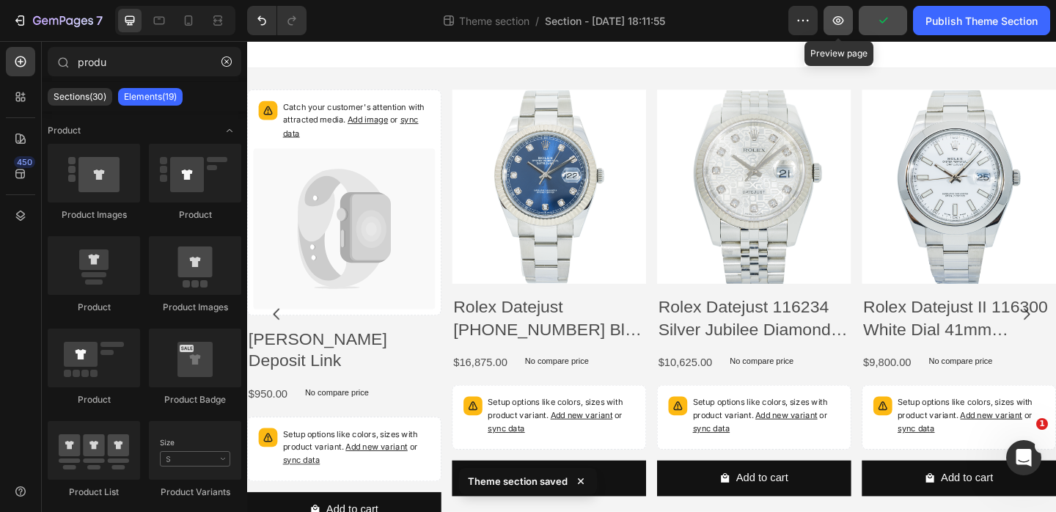
click at [836, 17] on icon "button" at bounding box center [838, 20] width 15 height 15
